Goal: Check status: Check status

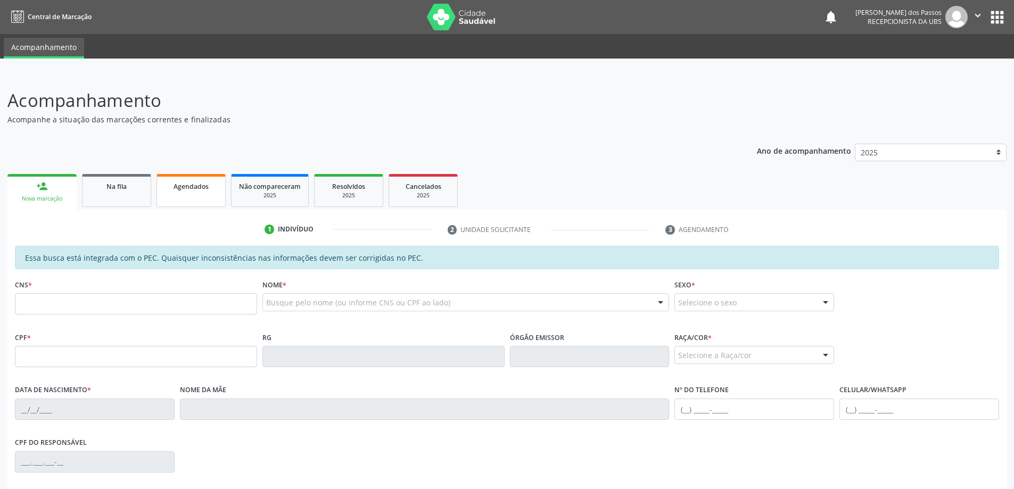
click at [202, 187] on span "Agendados" at bounding box center [190, 186] width 35 height 9
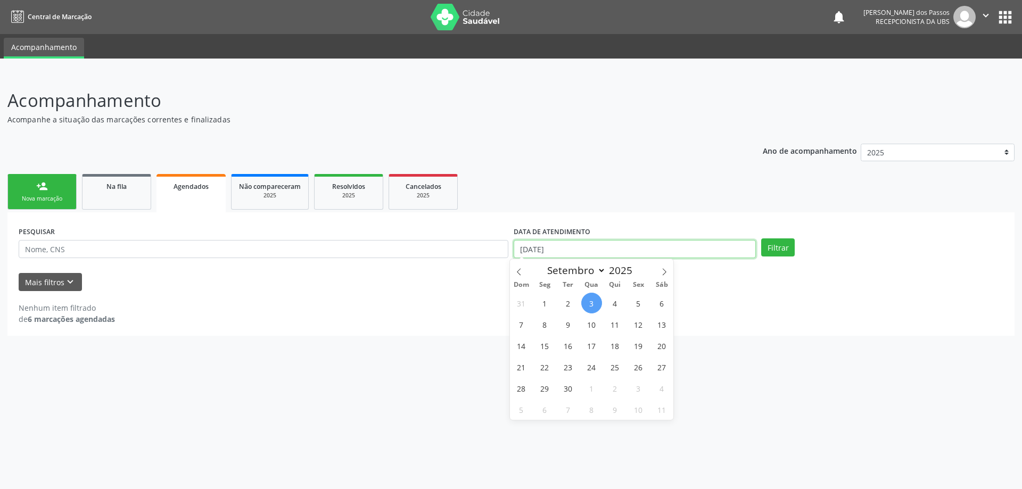
click at [547, 251] on input "[DATE]" at bounding box center [635, 249] width 242 height 18
click at [521, 270] on icon at bounding box center [518, 271] width 7 height 7
select select "7"
click at [641, 391] on span "29" at bounding box center [638, 388] width 21 height 21
type input "[DATE]"
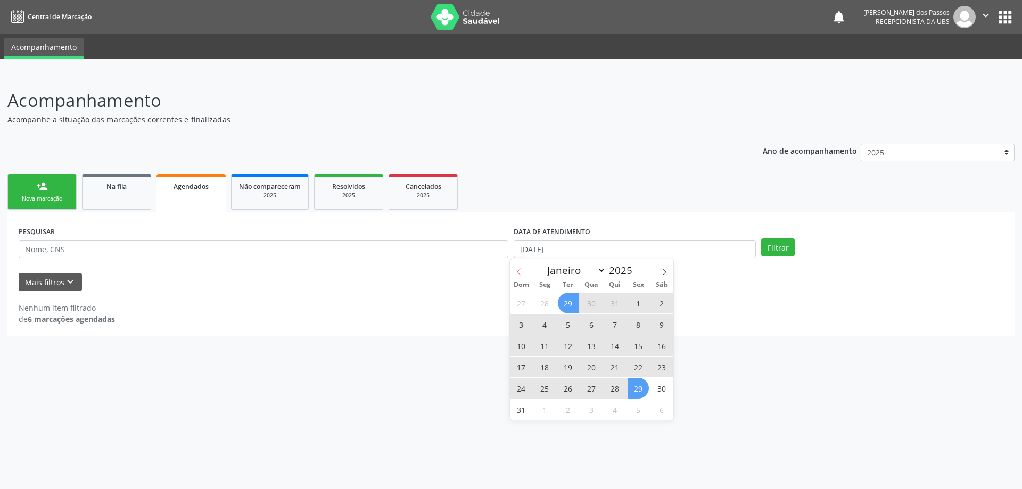
click at [522, 272] on icon at bounding box center [518, 271] width 7 height 7
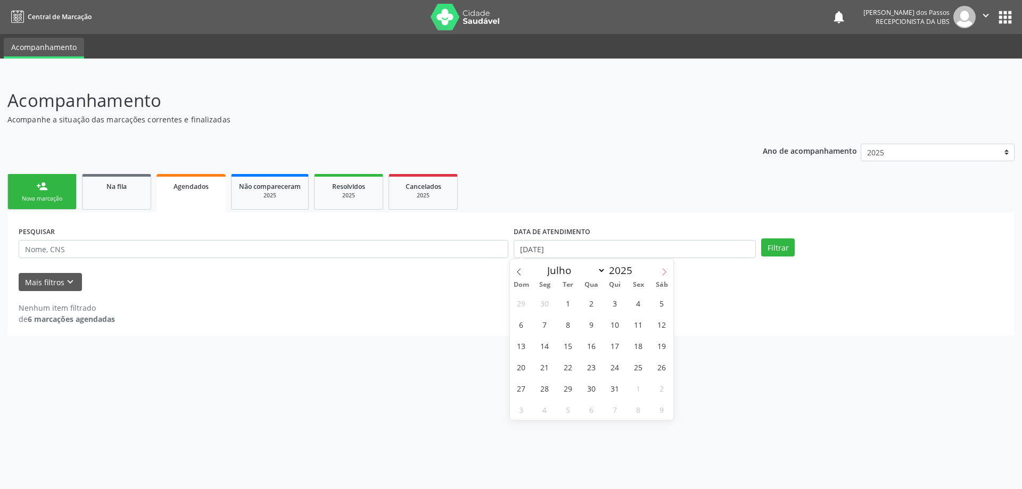
click at [662, 272] on icon at bounding box center [663, 271] width 7 height 7
select select "7"
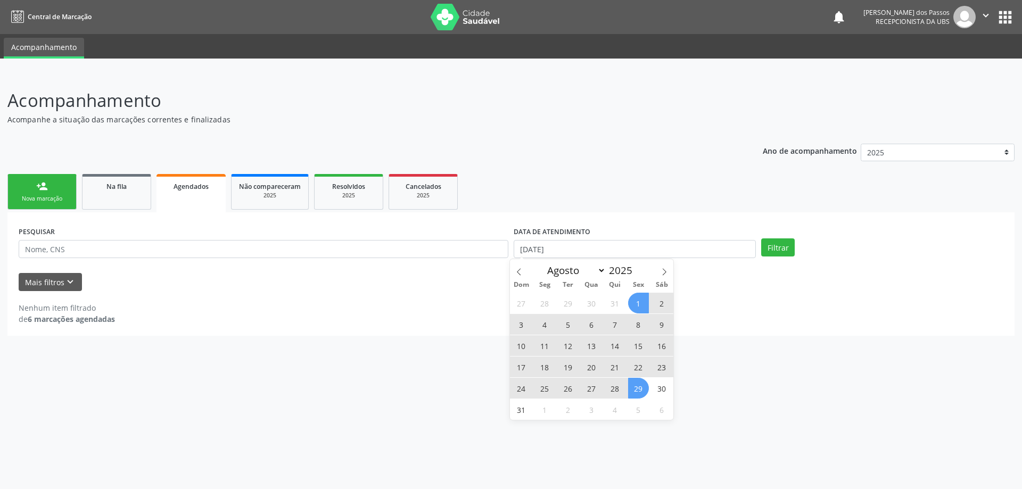
click at [639, 307] on span "1" at bounding box center [638, 303] width 21 height 21
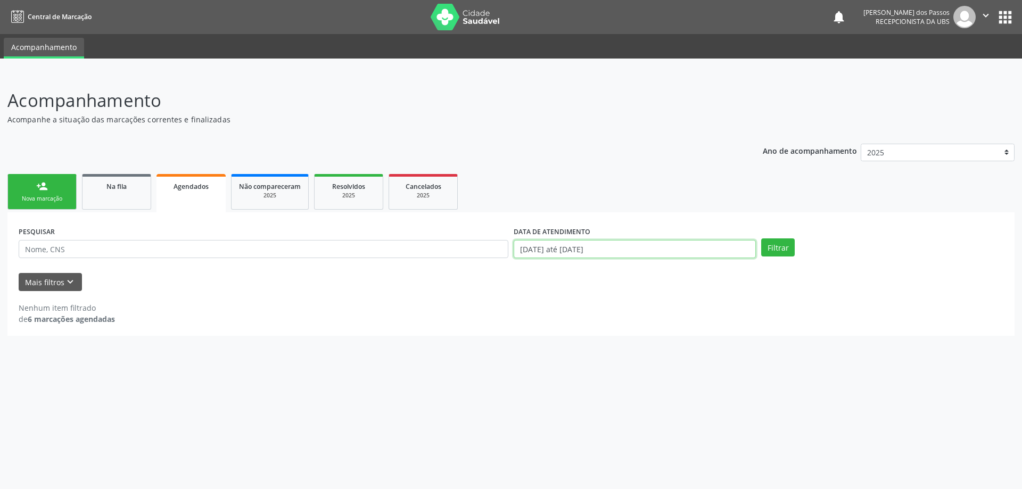
click at [607, 250] on input "[DATE] até [DATE]" at bounding box center [635, 249] width 242 height 18
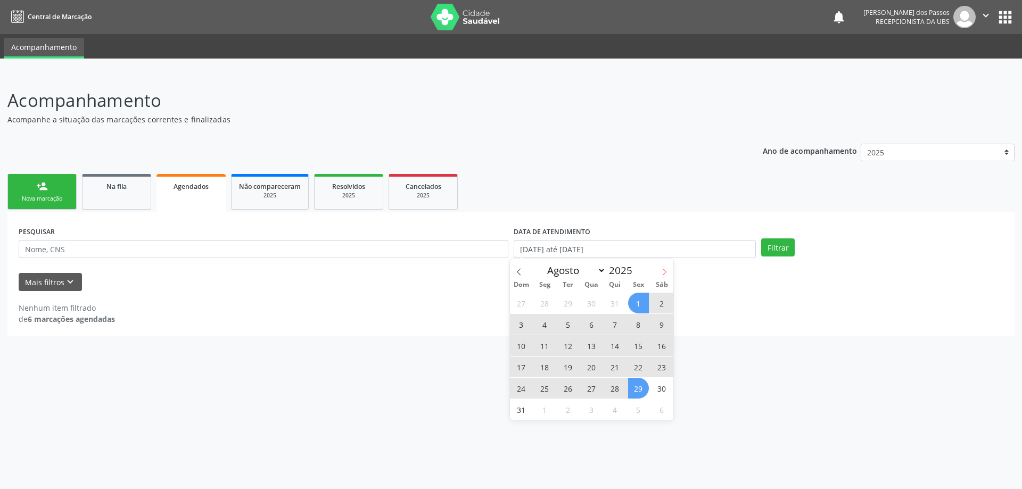
click at [662, 275] on icon at bounding box center [663, 271] width 7 height 7
select select "8"
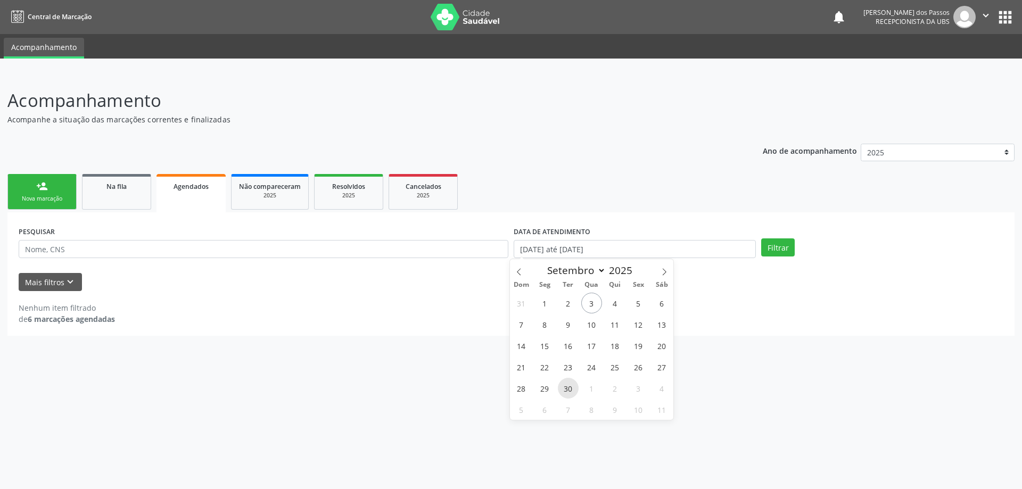
click at [567, 389] on span "30" at bounding box center [568, 388] width 21 height 21
type input "[DATE]"
click at [777, 252] on button "Filtrar" at bounding box center [778, 247] width 34 height 18
